Goal: Task Accomplishment & Management: Use online tool/utility

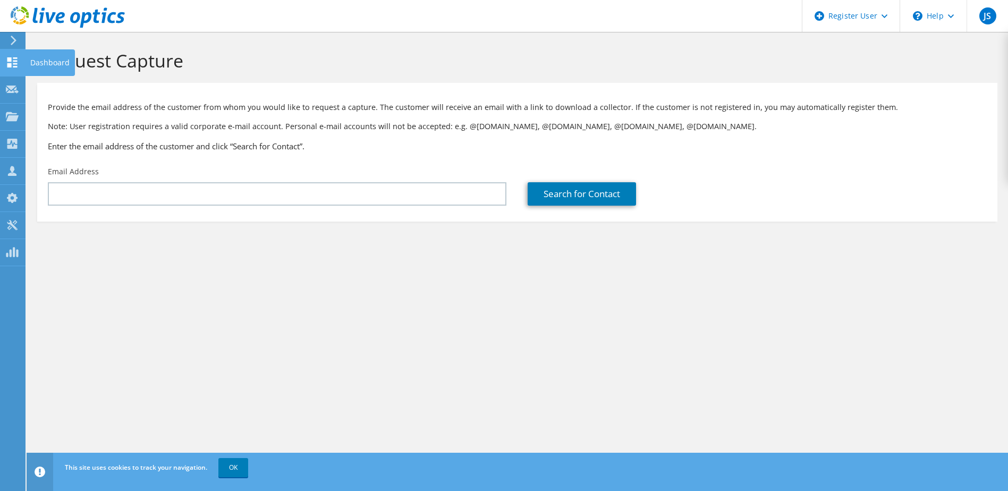
click at [17, 66] on use at bounding box center [12, 62] width 10 height 10
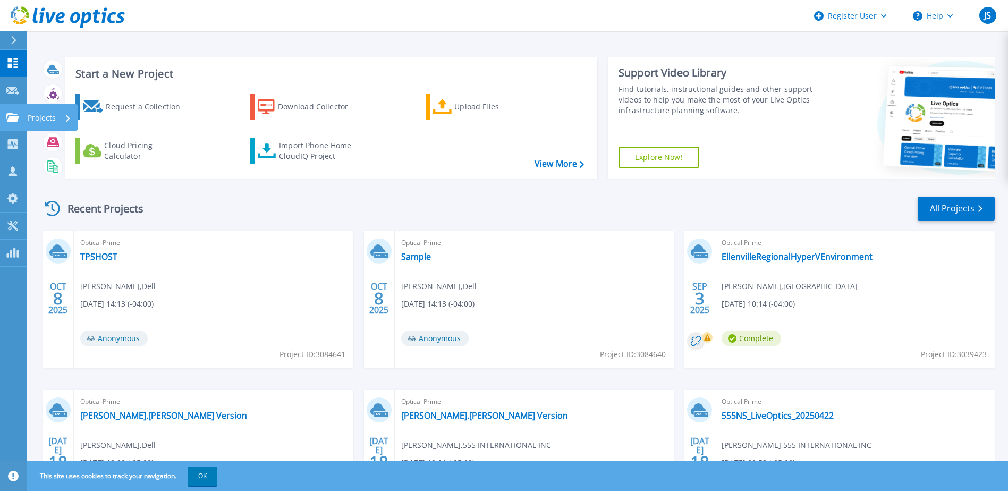
click at [15, 127] on link "Projects Projects" at bounding box center [13, 117] width 27 height 27
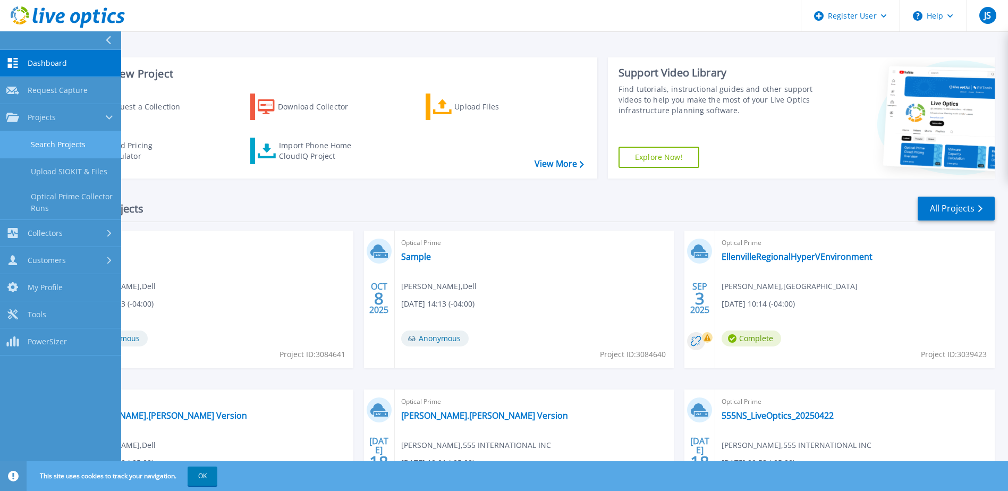
click at [65, 139] on link "Search Projects" at bounding box center [60, 144] width 121 height 27
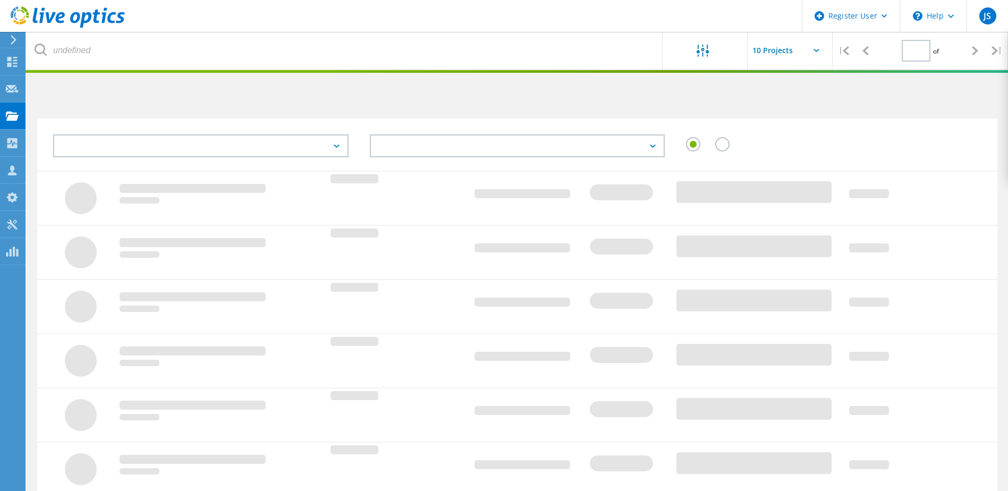
type input "1"
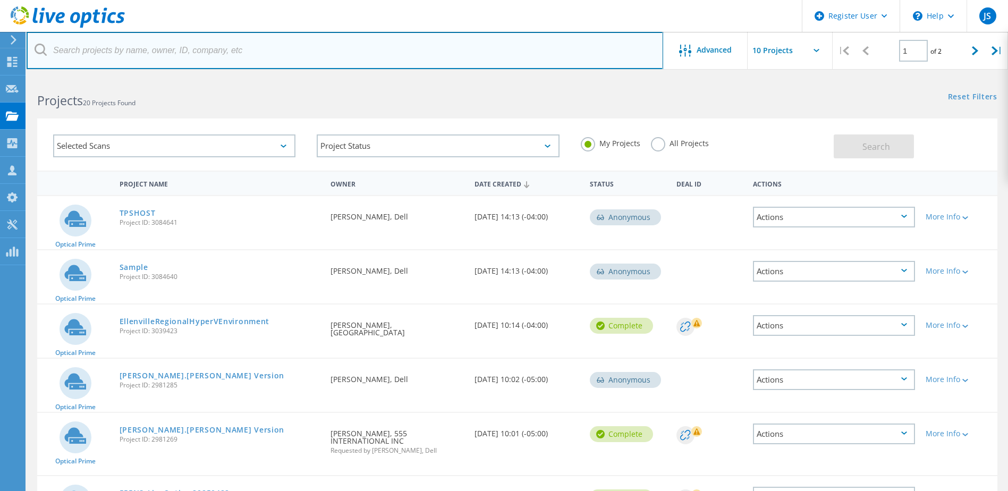
click at [263, 59] on input "text" at bounding box center [345, 50] width 636 height 37
paste input "[PERSON_NAME][EMAIL_ADDRESS][PERSON_NAME][DOMAIN_NAME]"
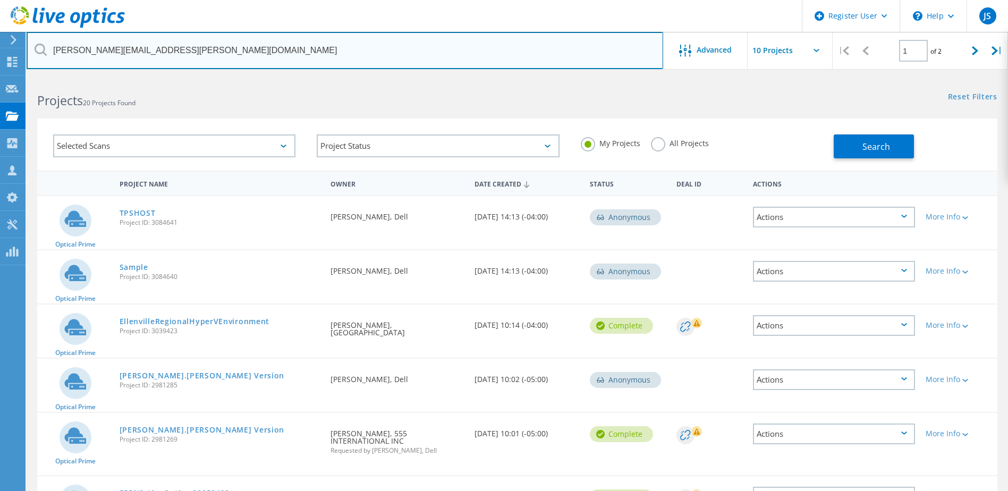
type input "[PERSON_NAME][EMAIL_ADDRESS][PERSON_NAME][DOMAIN_NAME]"
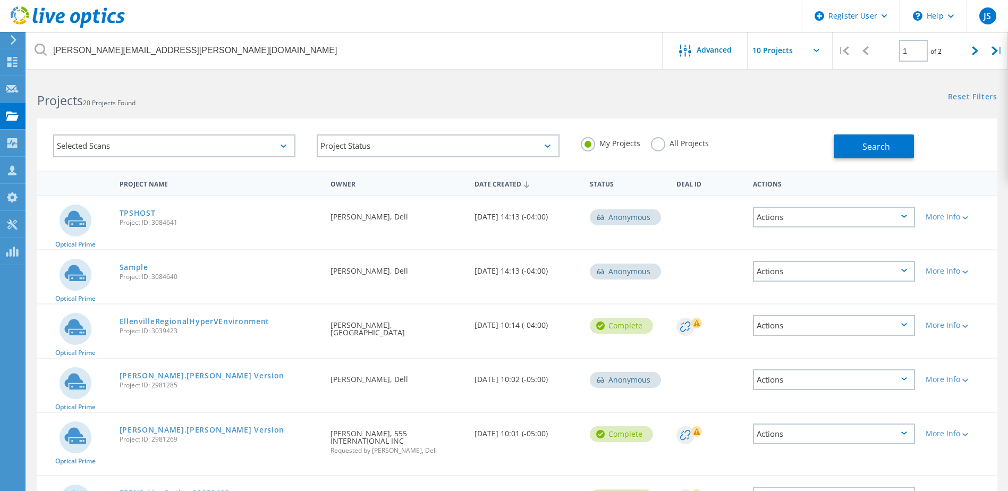
click at [660, 138] on label "All Projects" at bounding box center [680, 142] width 58 height 10
click at [0, 0] on input "All Projects" at bounding box center [0, 0] width 0 height 0
click at [884, 137] on button "Search" at bounding box center [873, 146] width 80 height 24
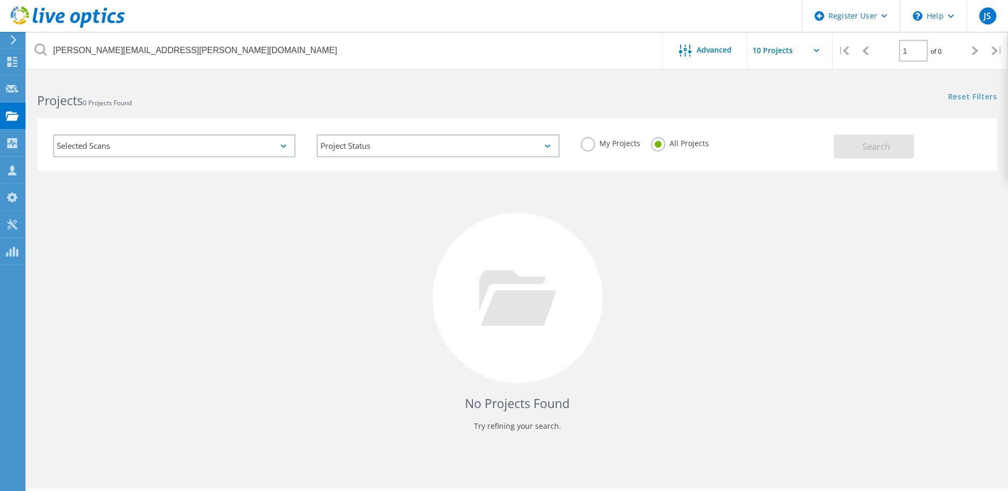
click at [344, 134] on div "Project Status In Progress Complete Published Anonymous Archived Error" at bounding box center [437, 146] width 263 height 44
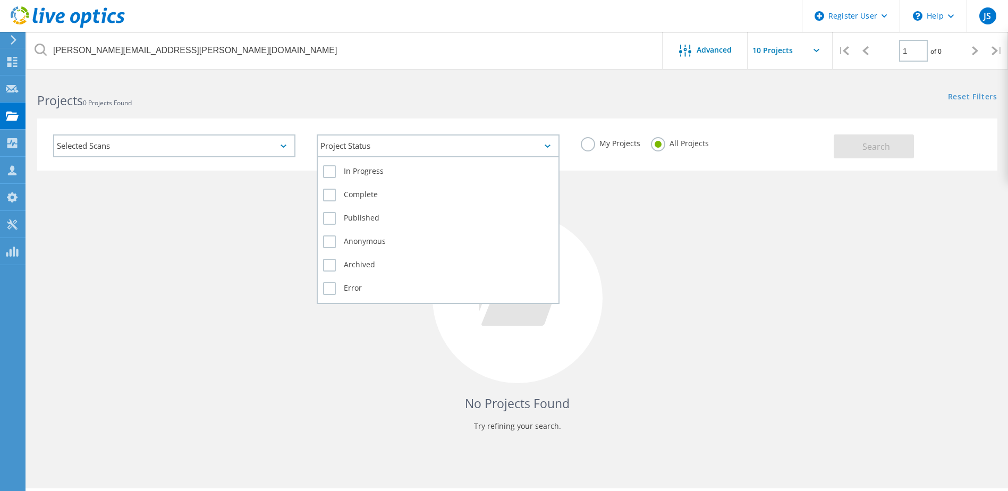
click at [348, 155] on div "Project Status" at bounding box center [438, 145] width 242 height 23
click at [328, 175] on label "In Progress" at bounding box center [437, 171] width 229 height 13
click at [0, 0] on input "In Progress" at bounding box center [0, 0] width 0 height 0
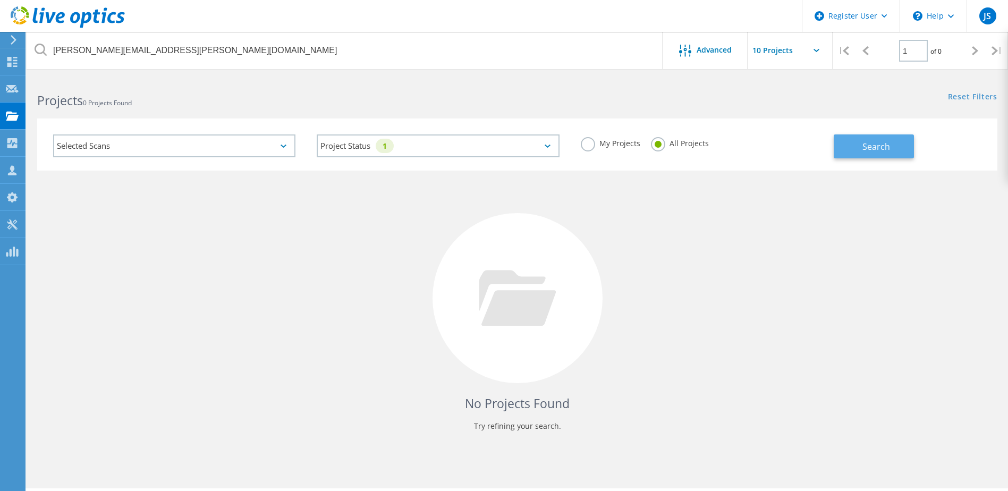
click at [854, 144] on button "Search" at bounding box center [873, 146] width 80 height 24
click at [180, 144] on div "Selected Scans" at bounding box center [174, 145] width 242 height 23
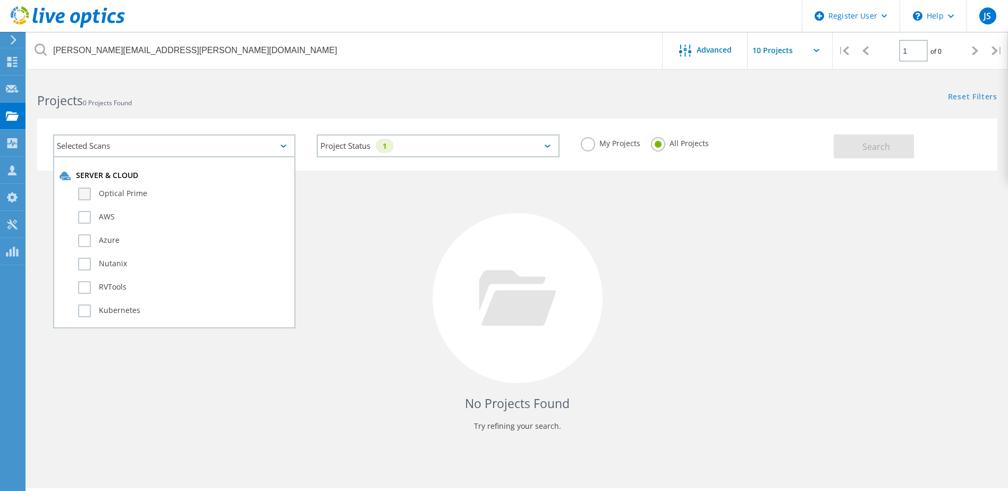
click at [125, 198] on label "Optical Prime" at bounding box center [183, 194] width 211 height 13
click at [0, 0] on input "Optical Prime" at bounding box center [0, 0] width 0 height 0
click at [884, 138] on button "Search" at bounding box center [873, 146] width 80 height 24
